Goal: Information Seeking & Learning: Understand process/instructions

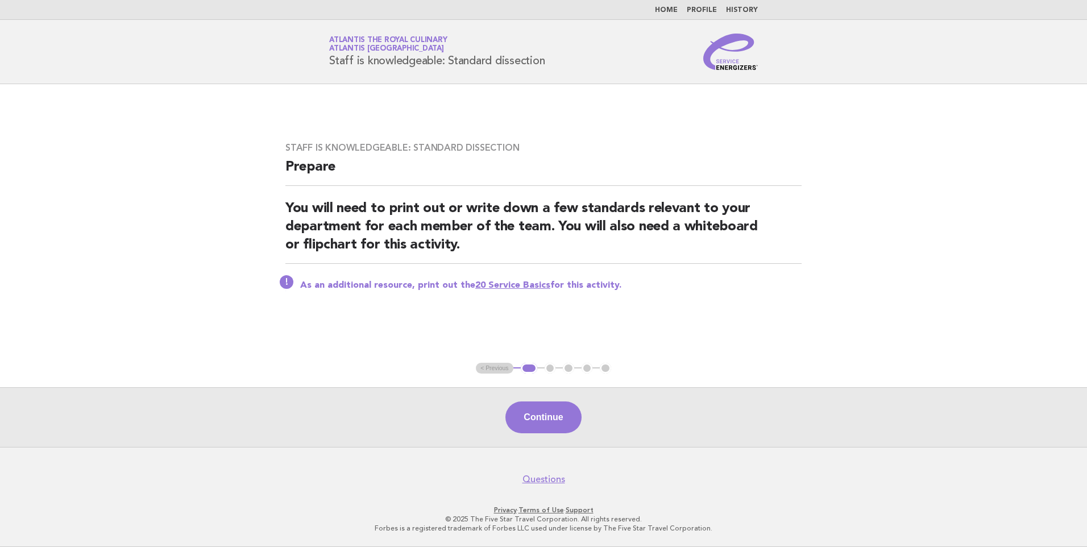
click at [672, 9] on link "Home" at bounding box center [666, 10] width 23 height 7
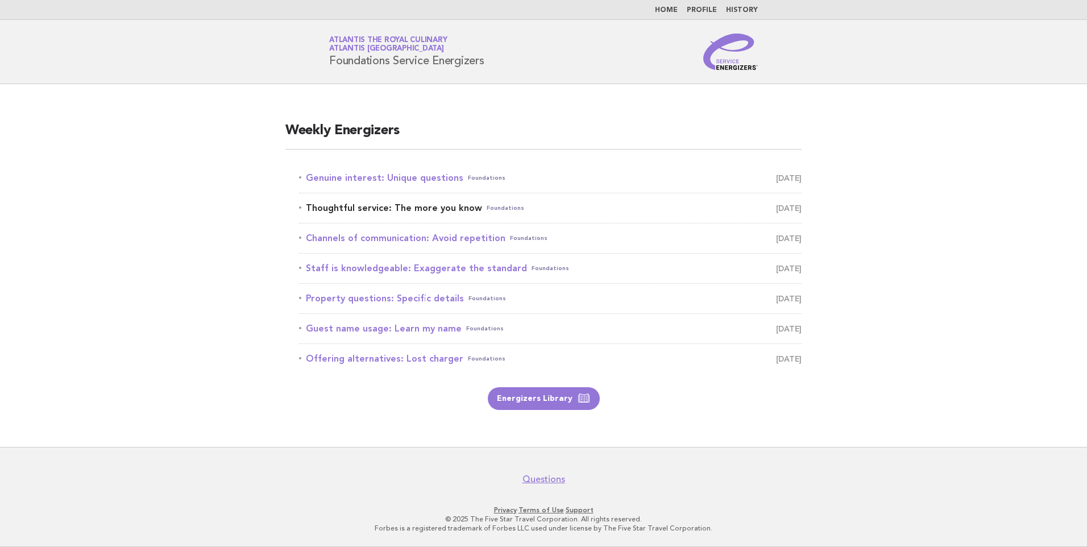
click at [776, 206] on span "[DATE]" at bounding box center [789, 208] width 26 height 16
click at [426, 209] on link "Thoughtful service: The more you know Foundations [DATE]" at bounding box center [550, 208] width 503 height 16
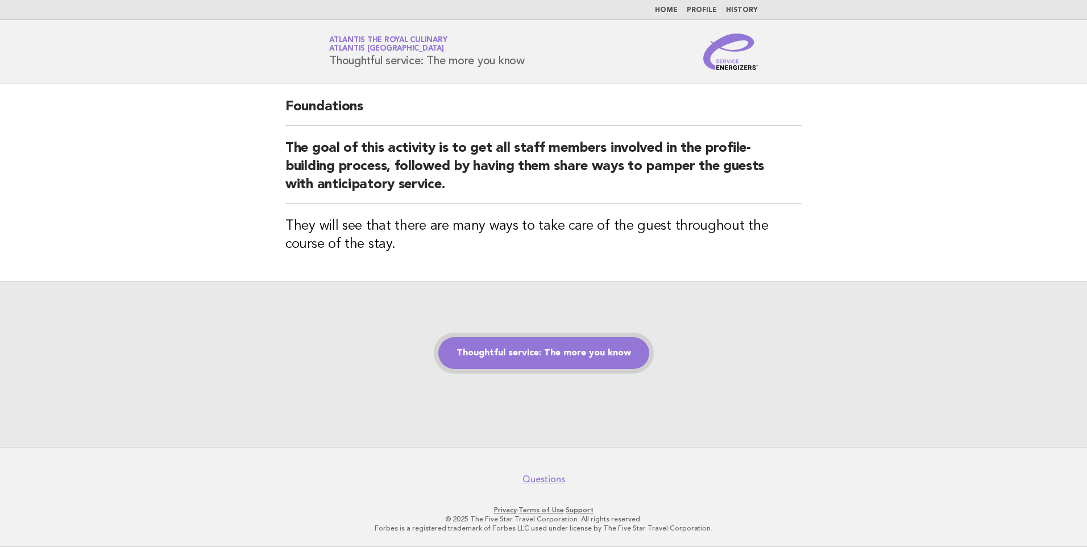
click at [566, 359] on link "Thoughtful service: The more you know" at bounding box center [543, 353] width 211 height 32
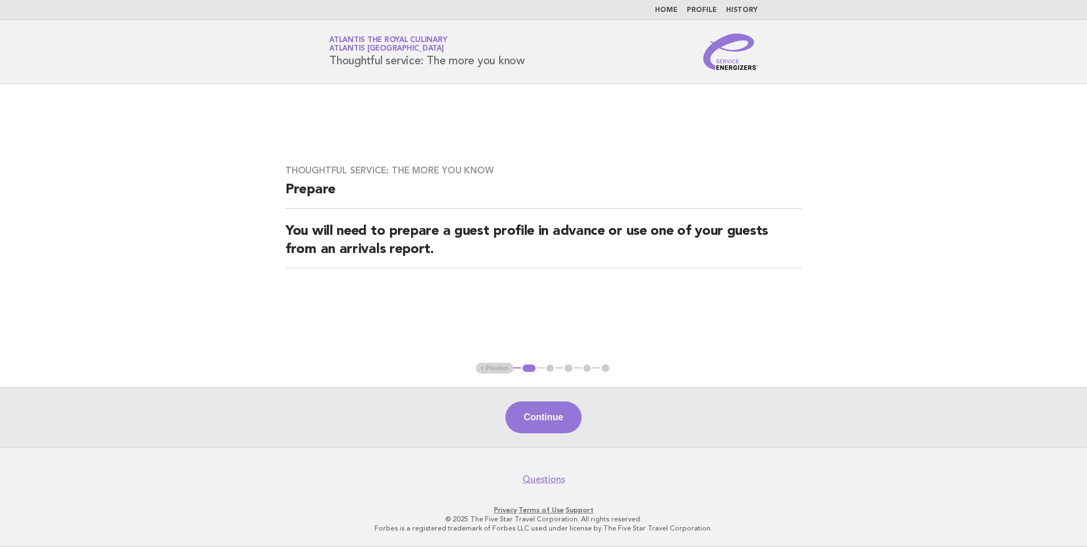
click at [549, 412] on button "Continue" at bounding box center [544, 417] width 76 height 32
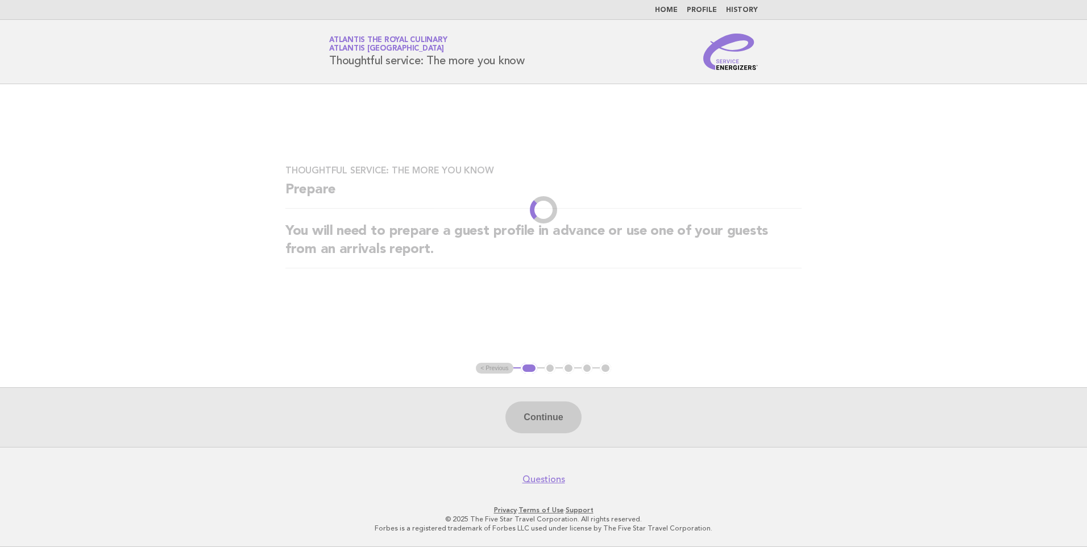
click at [558, 319] on main "Thoughtful service: The more you know Prepare You will need to prepare a guest …" at bounding box center [543, 265] width 1087 height 363
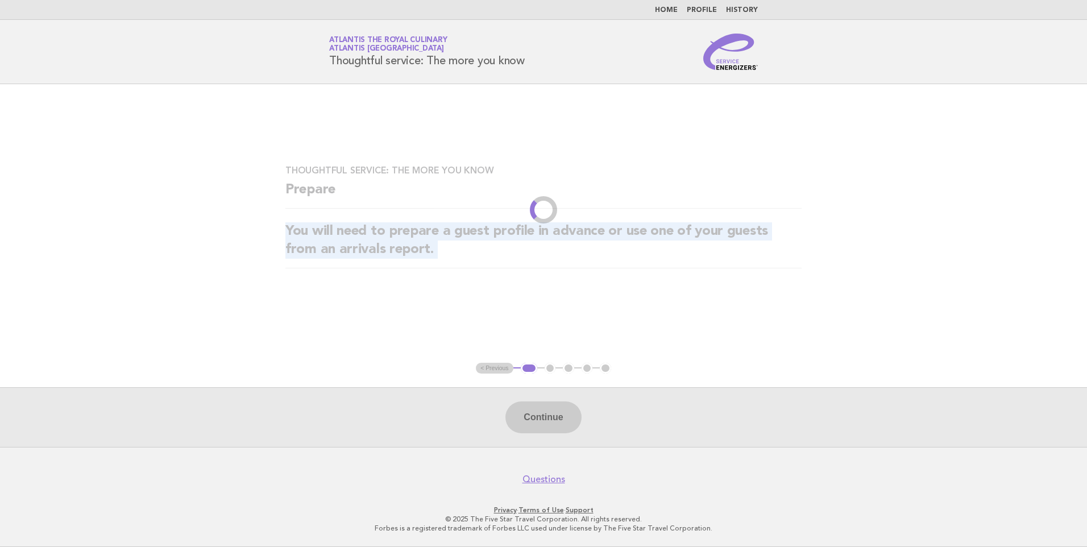
click at [557, 319] on main "Thoughtful service: The more you know Prepare You will need to prepare a guest …" at bounding box center [543, 265] width 1087 height 363
click at [556, 319] on main "Thoughtful service: The more you know Prepare You will need to prepare a guest …" at bounding box center [543, 265] width 1087 height 363
drag, startPoint x: 556, startPoint y: 319, endPoint x: 670, endPoint y: 305, distance: 114.5
click at [670, 305] on main "Thoughtful service: The more you know Prepare You will need to prepare a guest …" at bounding box center [543, 265] width 1087 height 363
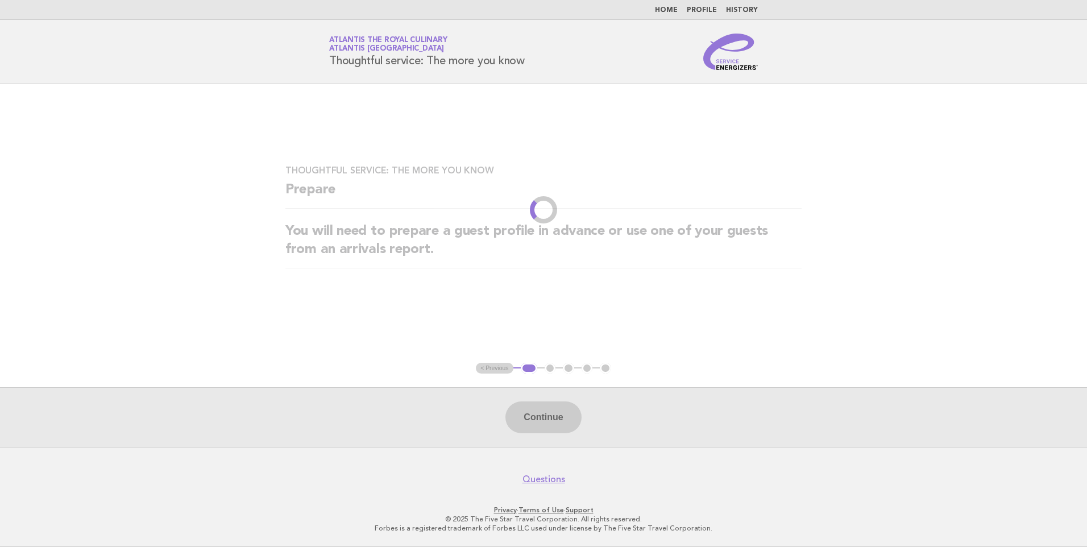
click at [533, 424] on div "Continue" at bounding box center [543, 417] width 1087 height 60
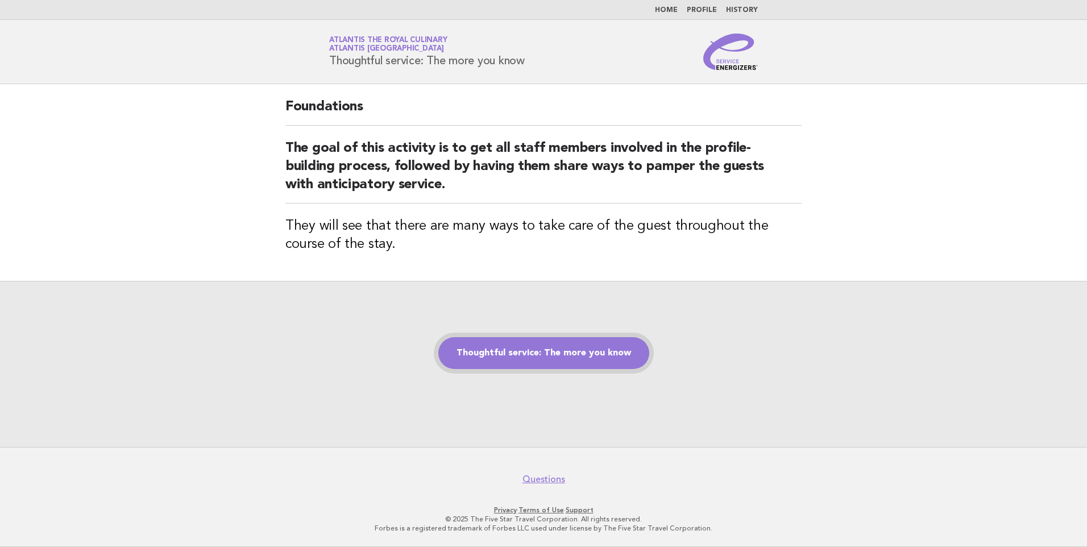
click at [539, 349] on link "Thoughtful service: The more you know" at bounding box center [543, 353] width 211 height 32
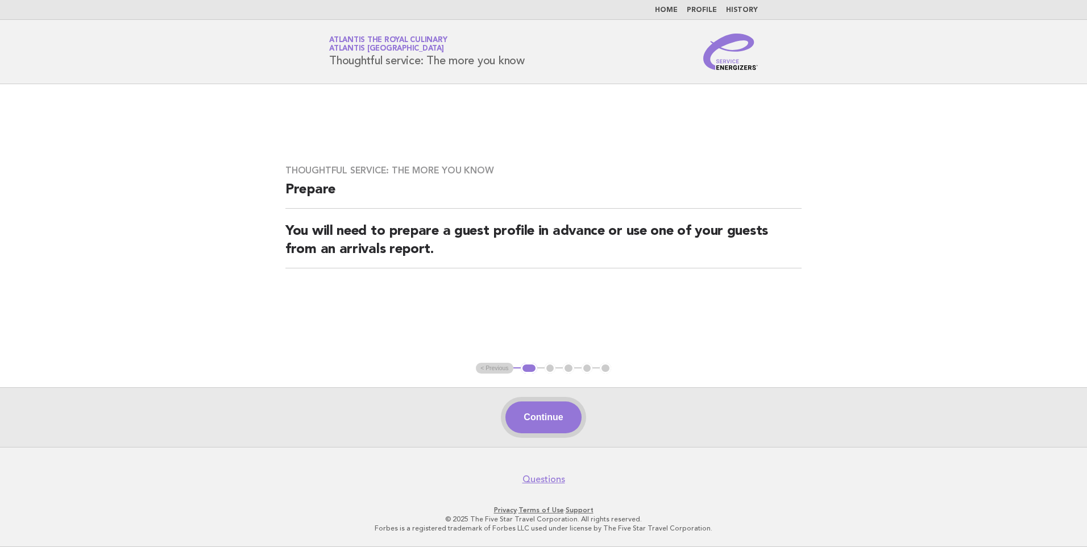
click at [550, 423] on button "Continue" at bounding box center [544, 417] width 76 height 32
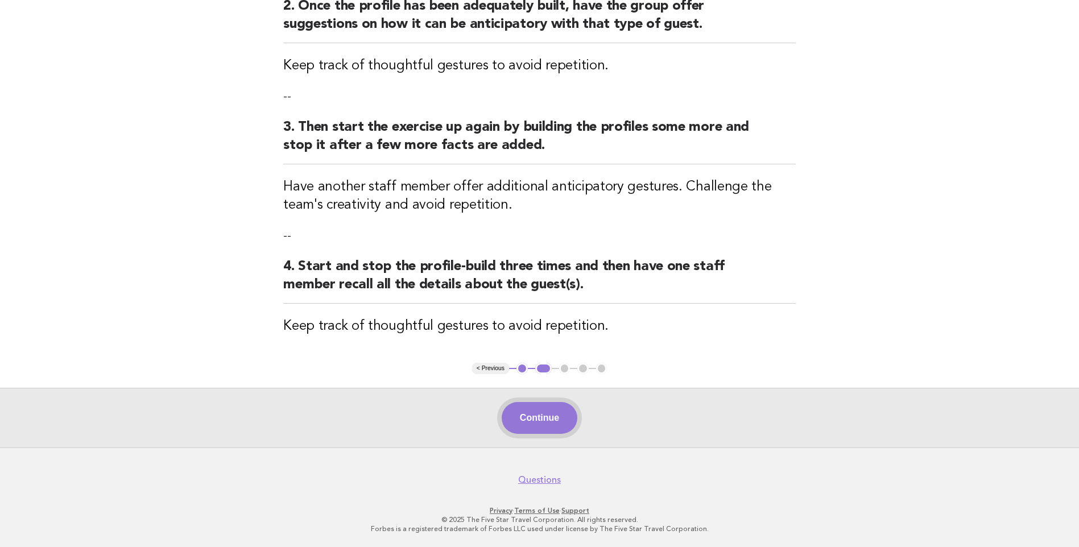
click at [536, 426] on button "Continue" at bounding box center [540, 418] width 76 height 32
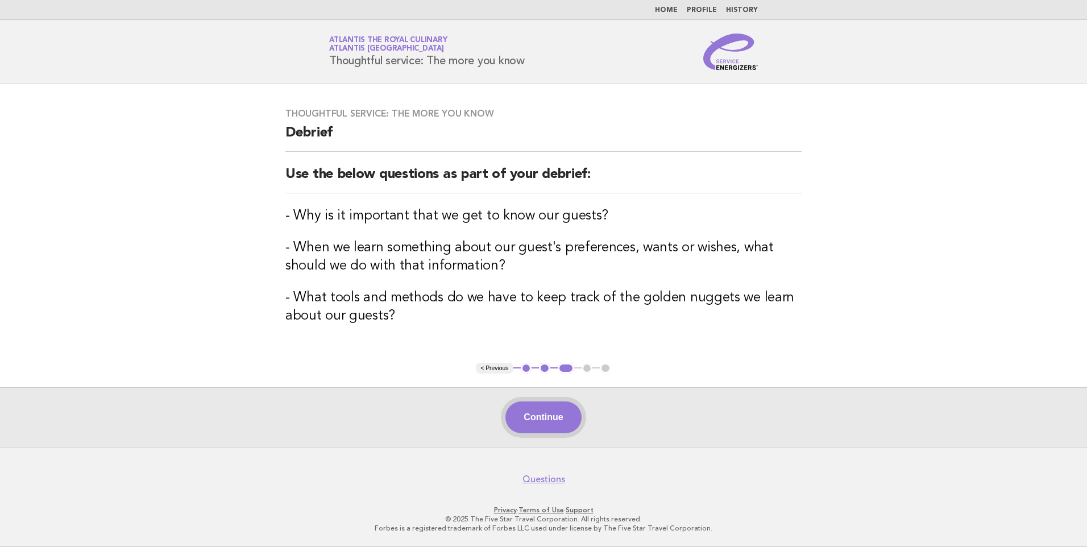
click at [539, 421] on button "Continue" at bounding box center [544, 417] width 76 height 32
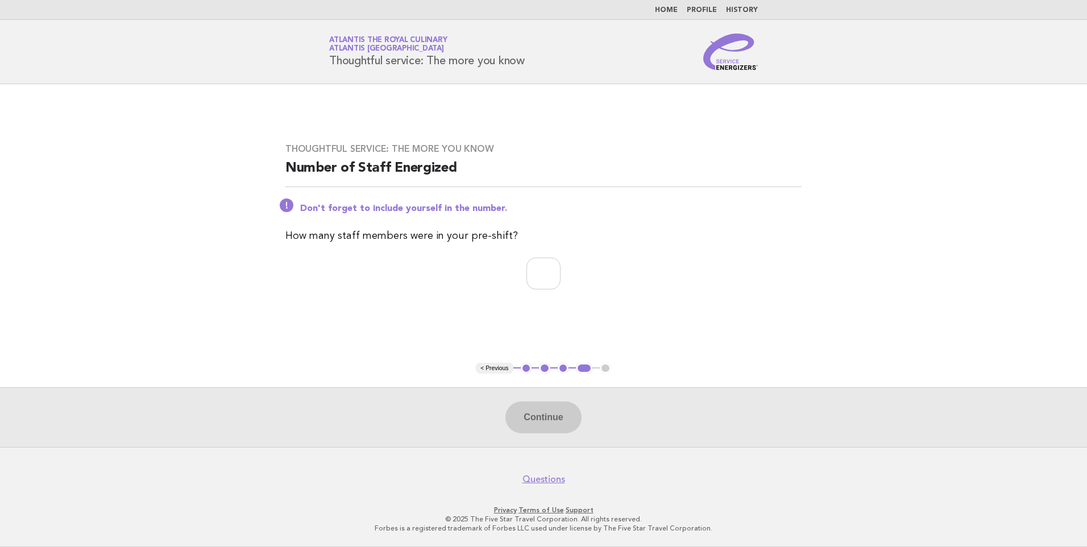
click at [554, 417] on div "Continue" at bounding box center [543, 417] width 1087 height 60
